Goal: Information Seeking & Learning: Check status

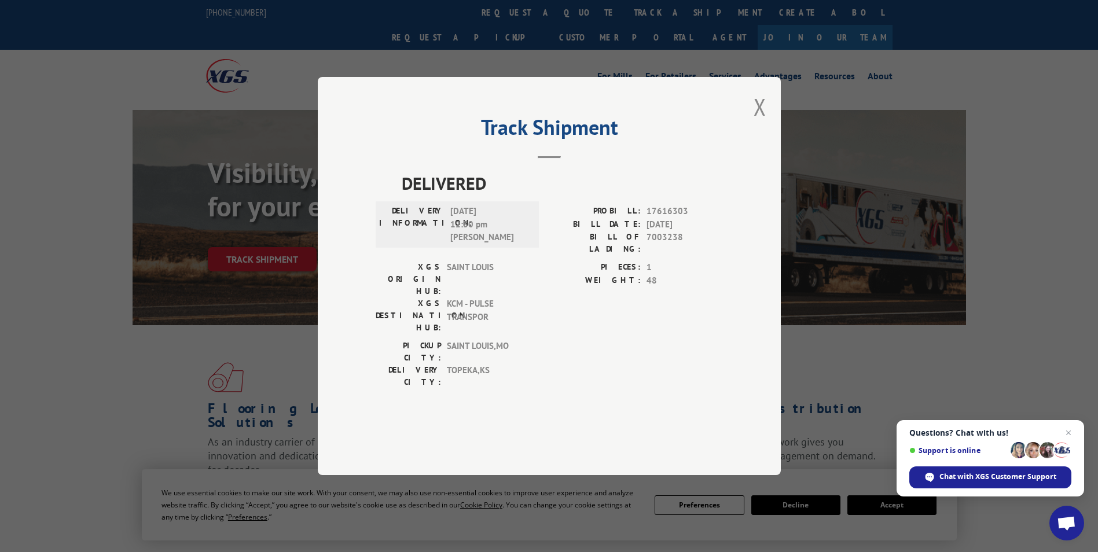
click at [198, 208] on div "Track Shipment DELIVERED DELIVERY INFORMATION: [DATE] 12:30 pm [PERSON_NAME]: 1…" at bounding box center [549, 276] width 1098 height 552
click at [754, 122] on button "Close modal" at bounding box center [760, 106] width 13 height 31
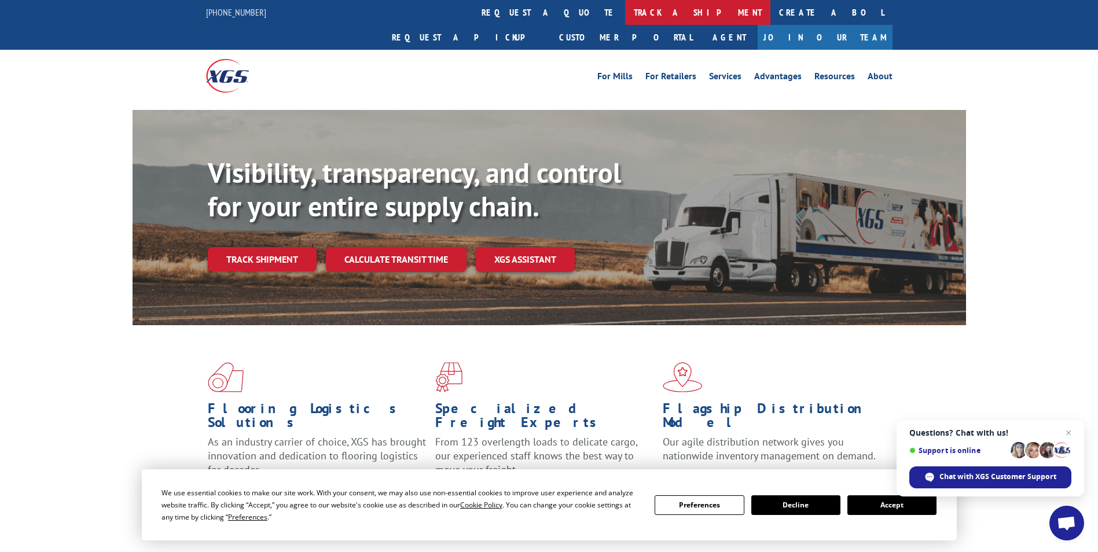
click at [625, 16] on link "track a shipment" at bounding box center [697, 12] width 145 height 25
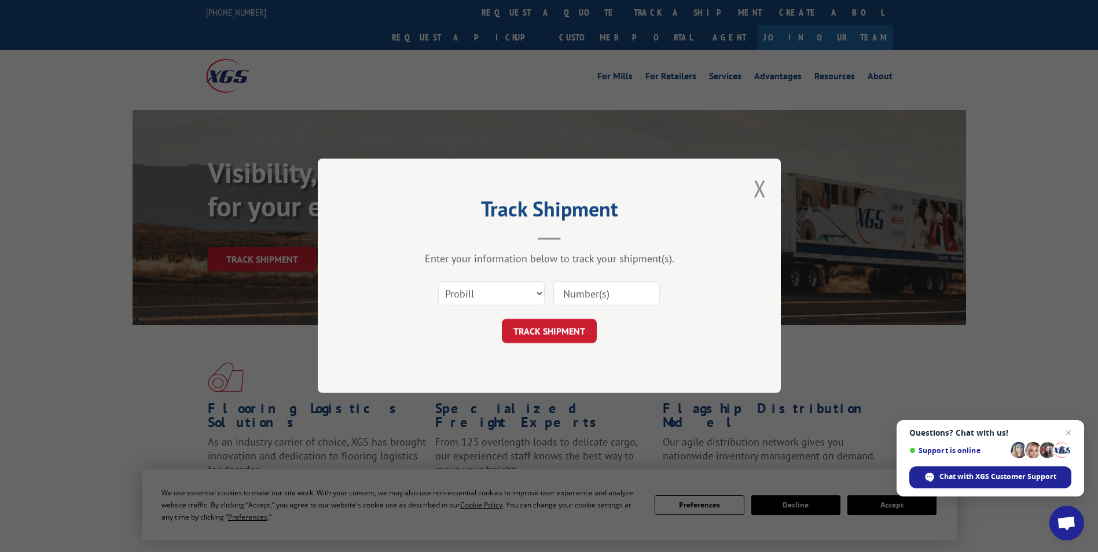
click at [574, 290] on input at bounding box center [606, 294] width 107 height 24
paste input "89327"
type input "89327"
click at [530, 322] on button "TRACK SHIPMENT" at bounding box center [549, 332] width 95 height 24
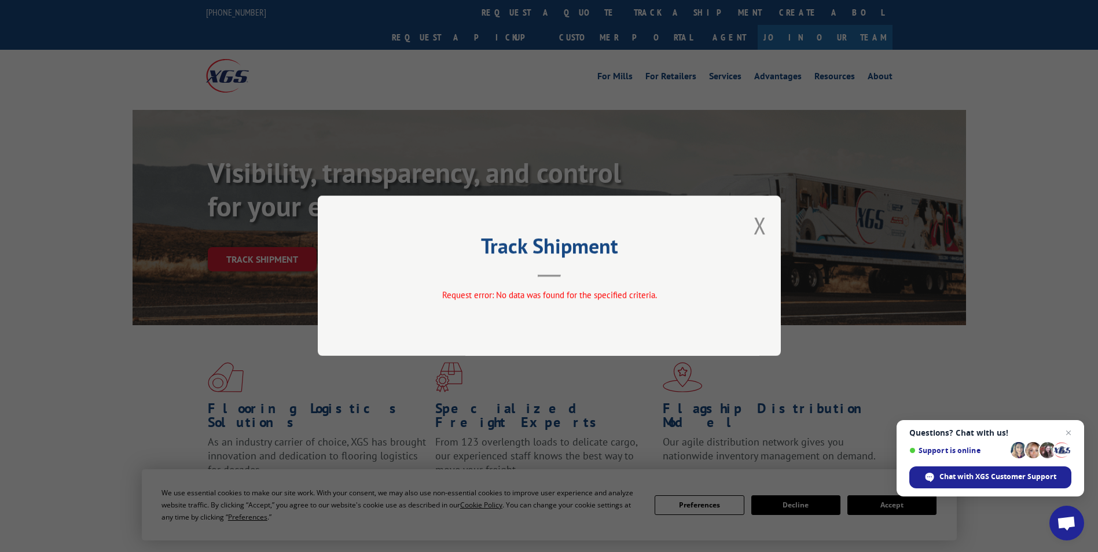
click at [746, 226] on div "Track Shipment Request error: No data was found for the specified criteria." at bounding box center [549, 276] width 463 height 160
click at [768, 223] on div "Track Shipment Request error: No data was found for the specified criteria." at bounding box center [549, 276] width 463 height 160
click at [762, 224] on button "Close modal" at bounding box center [760, 225] width 13 height 31
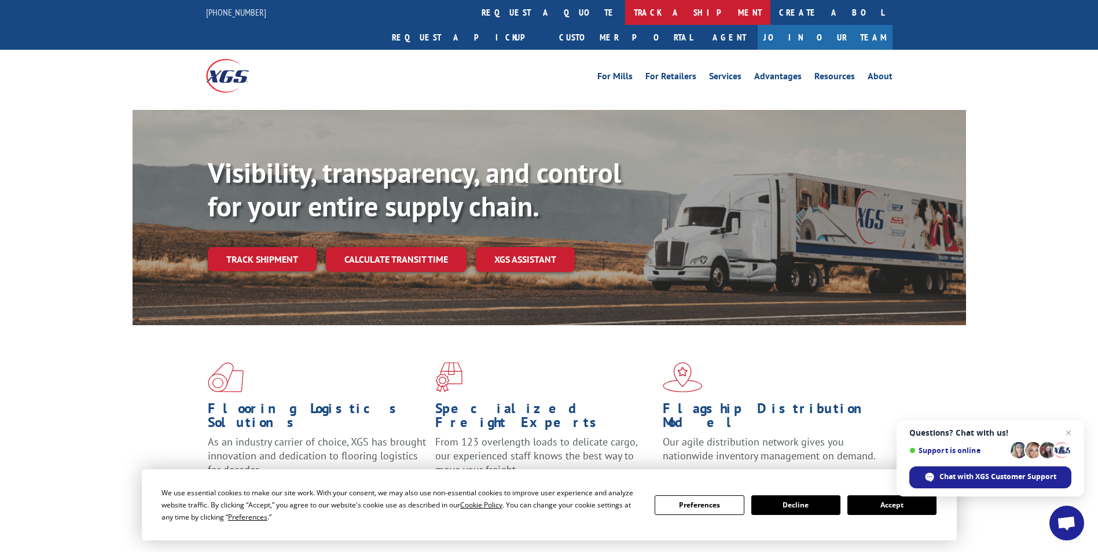
click at [625, 17] on link "track a shipment" at bounding box center [697, 12] width 145 height 25
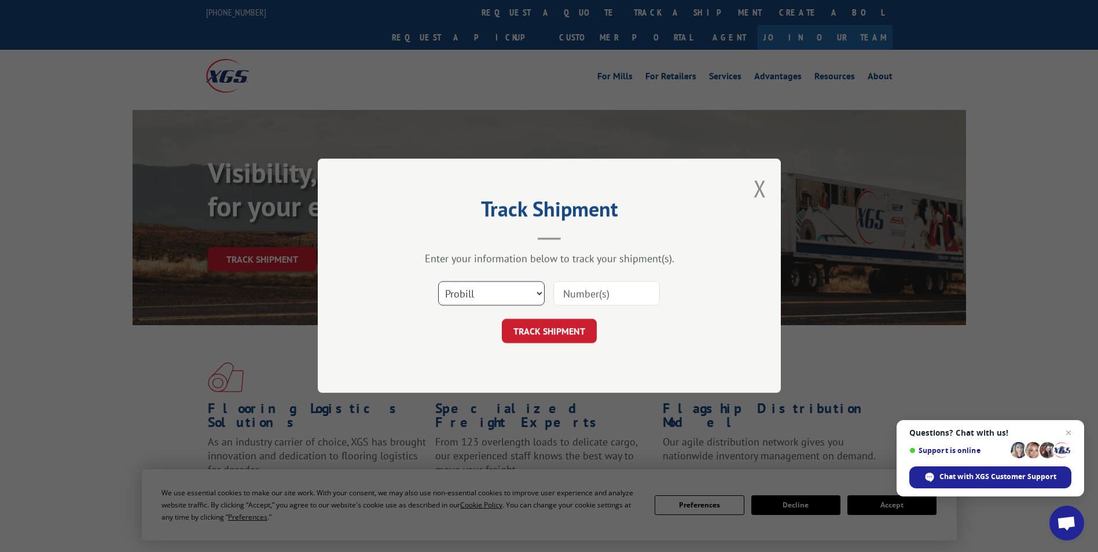
click at [460, 285] on select "Select category... Probill BOL PO" at bounding box center [491, 294] width 107 height 24
select select "bol"
click at [438, 282] on select "Select category... Probill BOL PO" at bounding box center [491, 294] width 107 height 24
click at [593, 293] on input at bounding box center [606, 294] width 107 height 24
paste input "5443215"
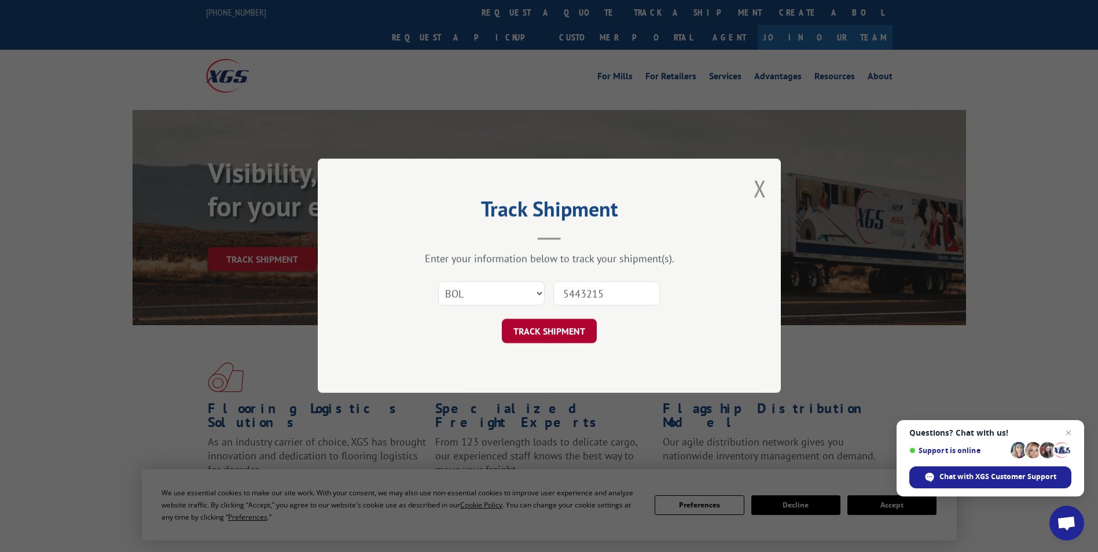
type input "5443215"
click at [562, 335] on button "TRACK SHIPMENT" at bounding box center [549, 332] width 95 height 24
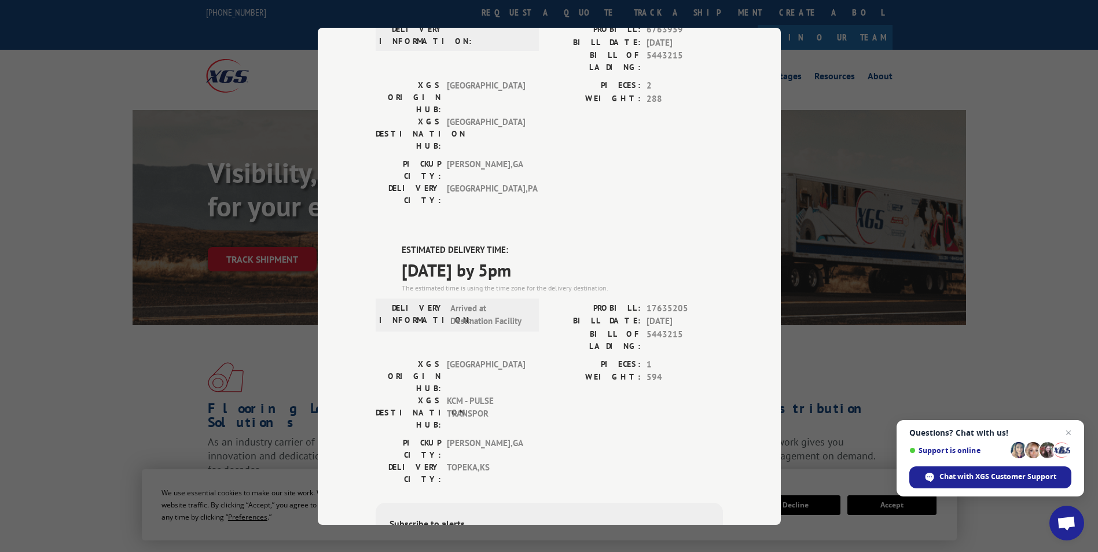
scroll to position [211, 0]
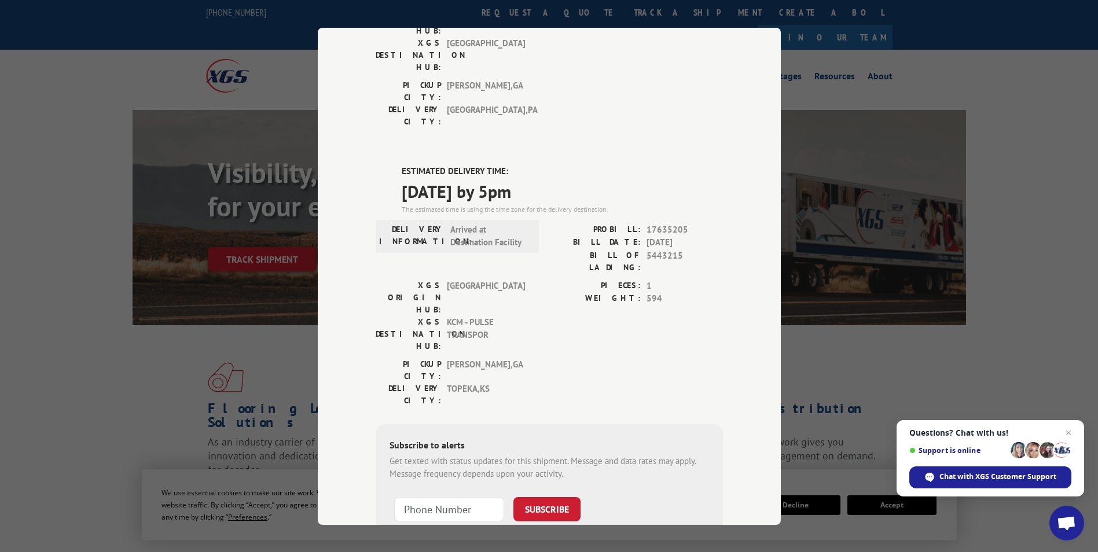
click at [571, 249] on label "BILL OF LADING:" at bounding box center [594, 261] width 91 height 24
